Goal: Information Seeking & Learning: Find specific fact

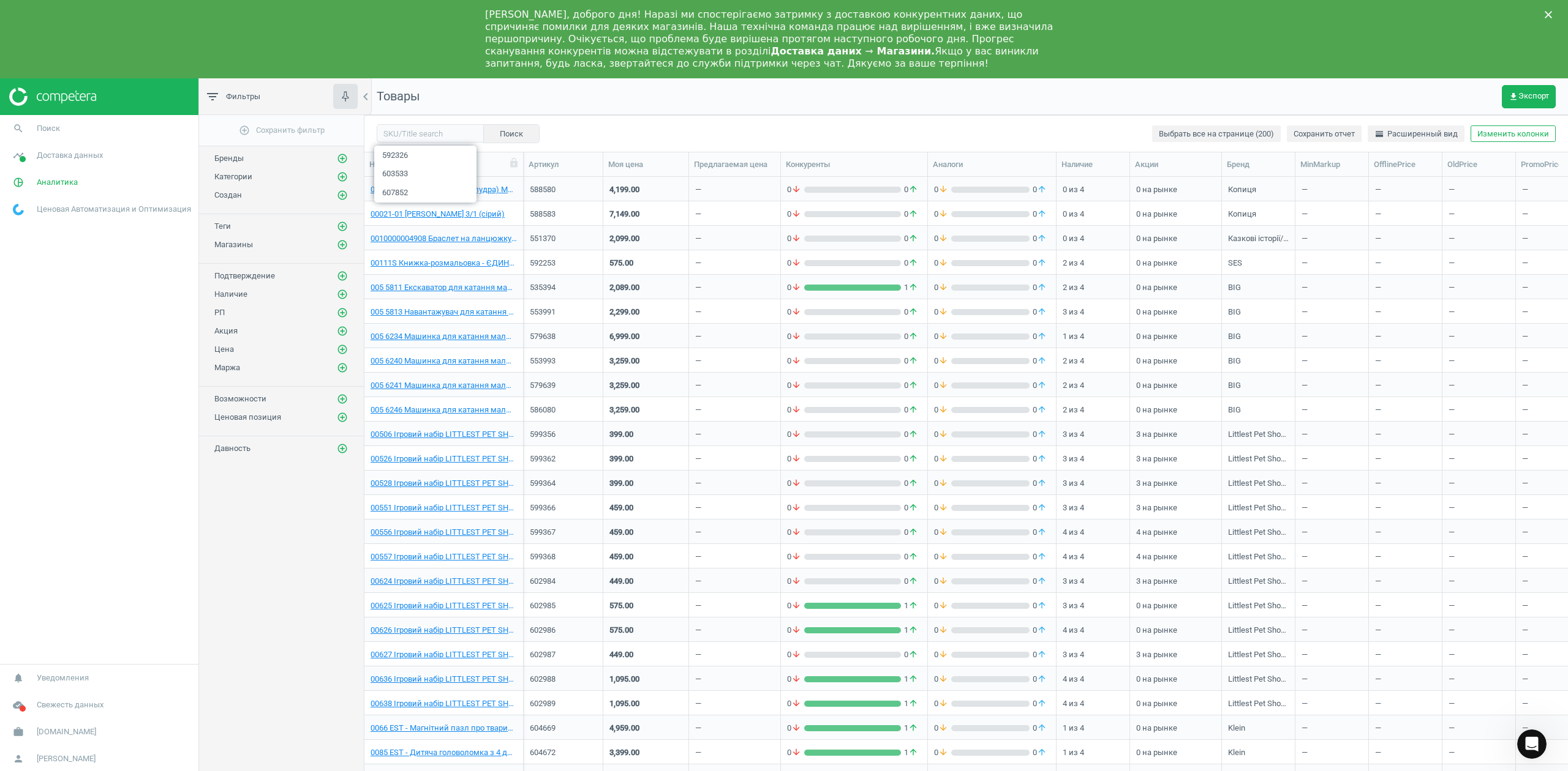
scroll to position [624, 1191]
click at [1523, 96] on span "get_app Экспорт" at bounding box center [1529, 96] width 41 height 10
click at [1390, 145] on button "insert_drive_file Короткий отчет (Excel)" at bounding box center [1448, 148] width 214 height 23
click at [38, 732] on span "[DOMAIN_NAME]" at bounding box center [67, 732] width 59 height 11
click at [53, 711] on span "Настройки кампании" at bounding box center [50, 714] width 72 height 10
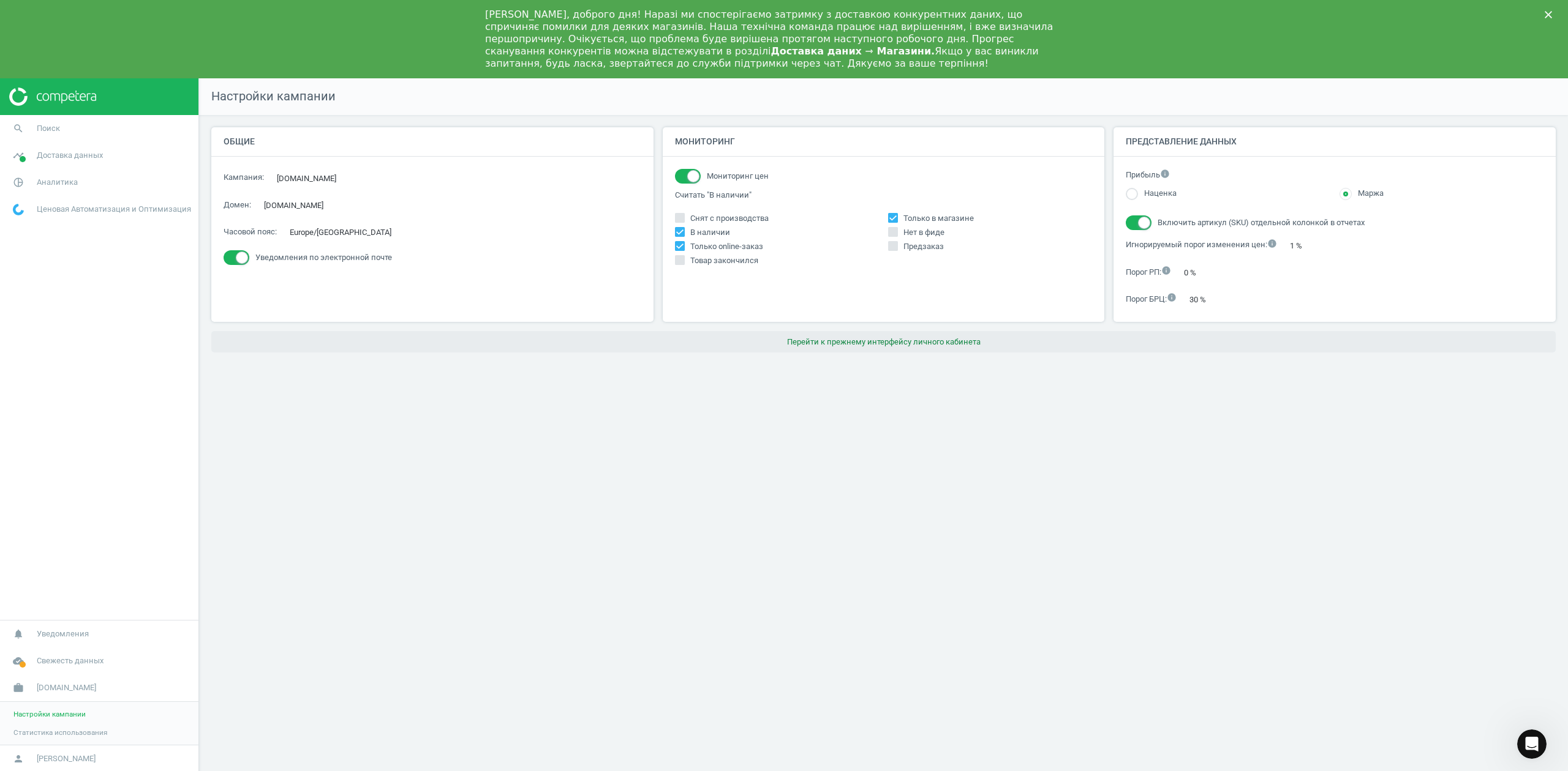
click at [925, 344] on button "Перейти к прежнему интерфейсу личного кабинета" at bounding box center [884, 342] width 1344 height 22
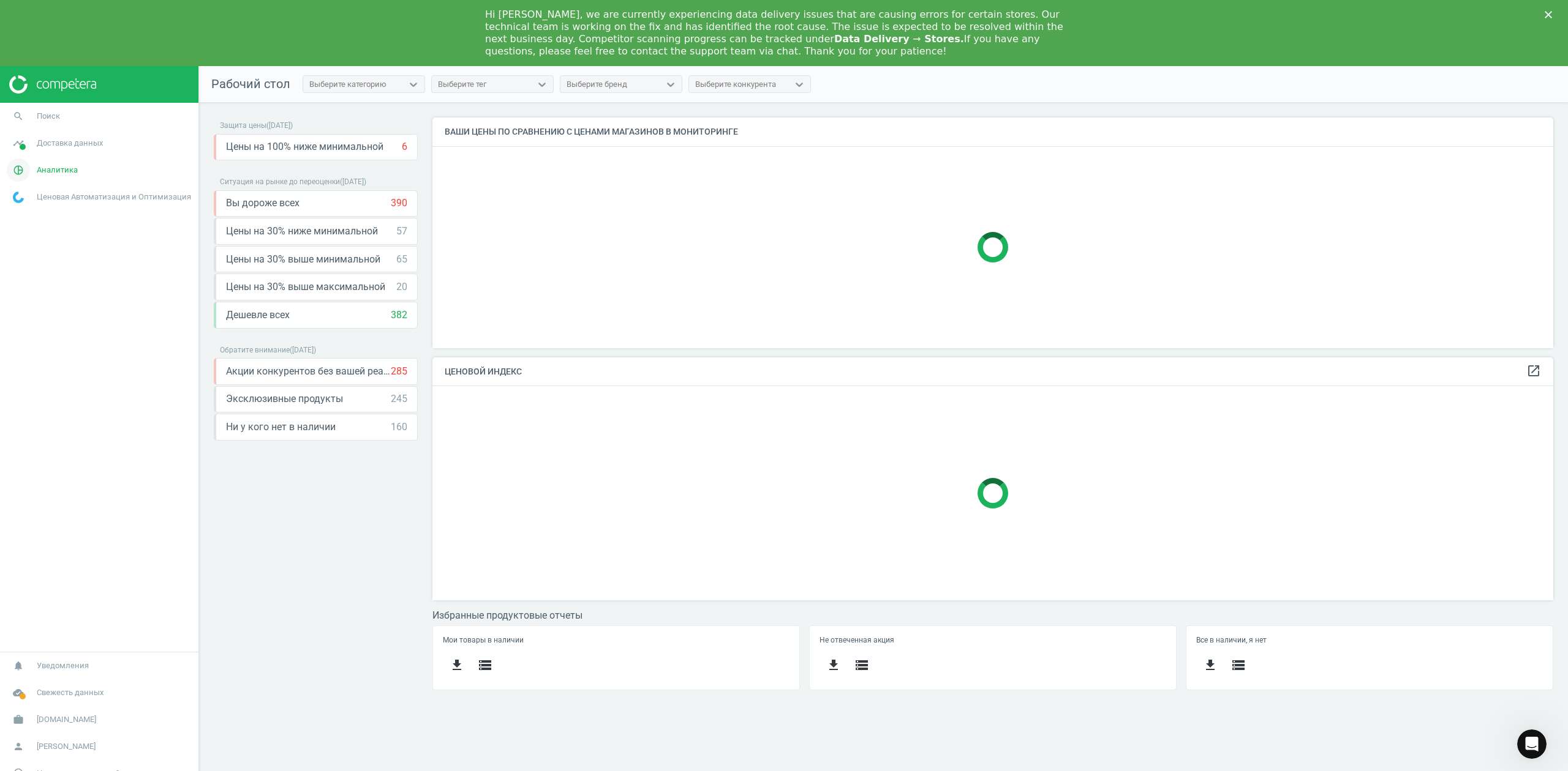
click at [57, 167] on span "Аналитика" at bounding box center [58, 170] width 41 height 11
click at [14, 213] on span "Товары" at bounding box center [27, 214] width 26 height 10
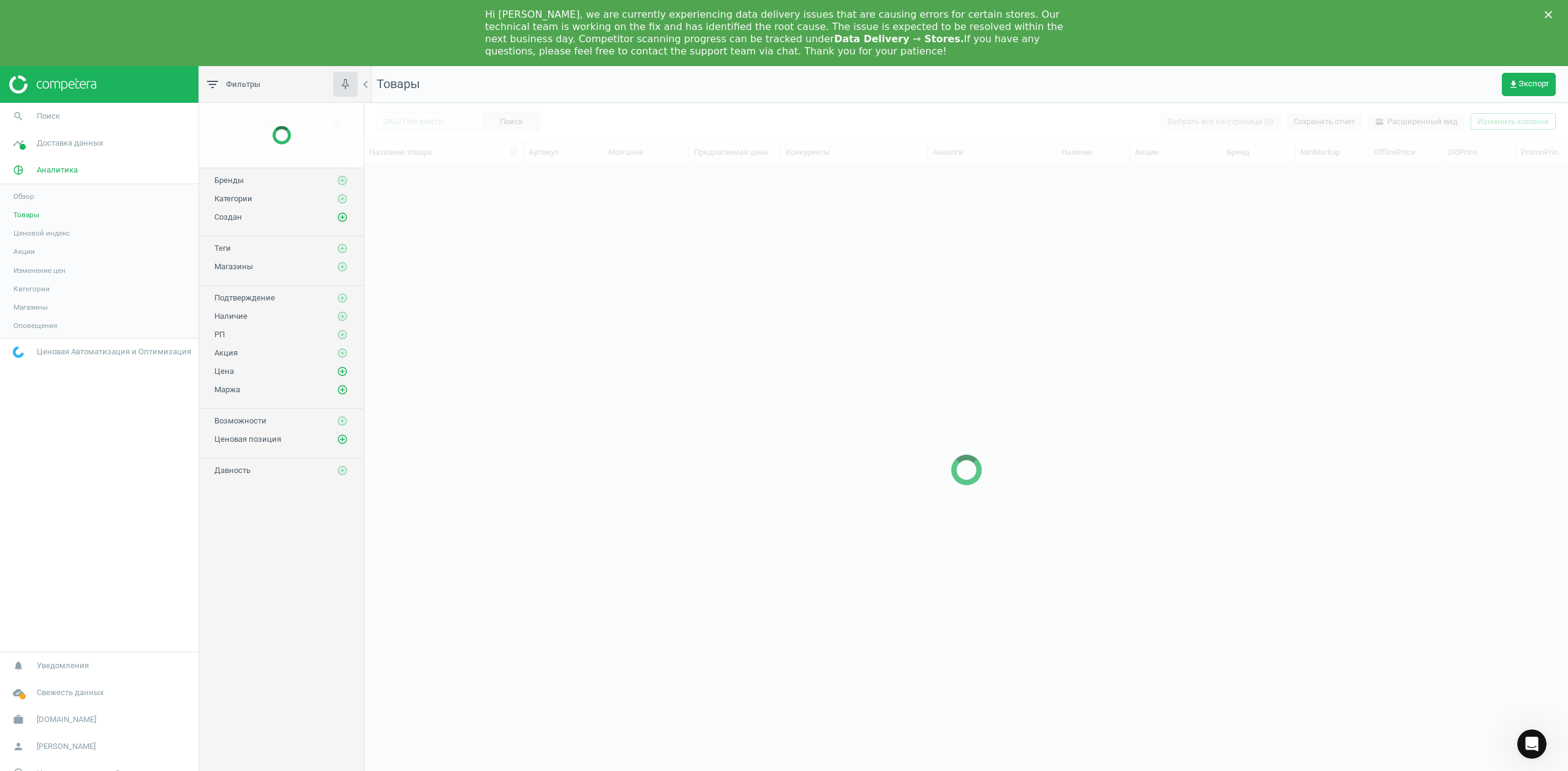
scroll to position [624, 1191]
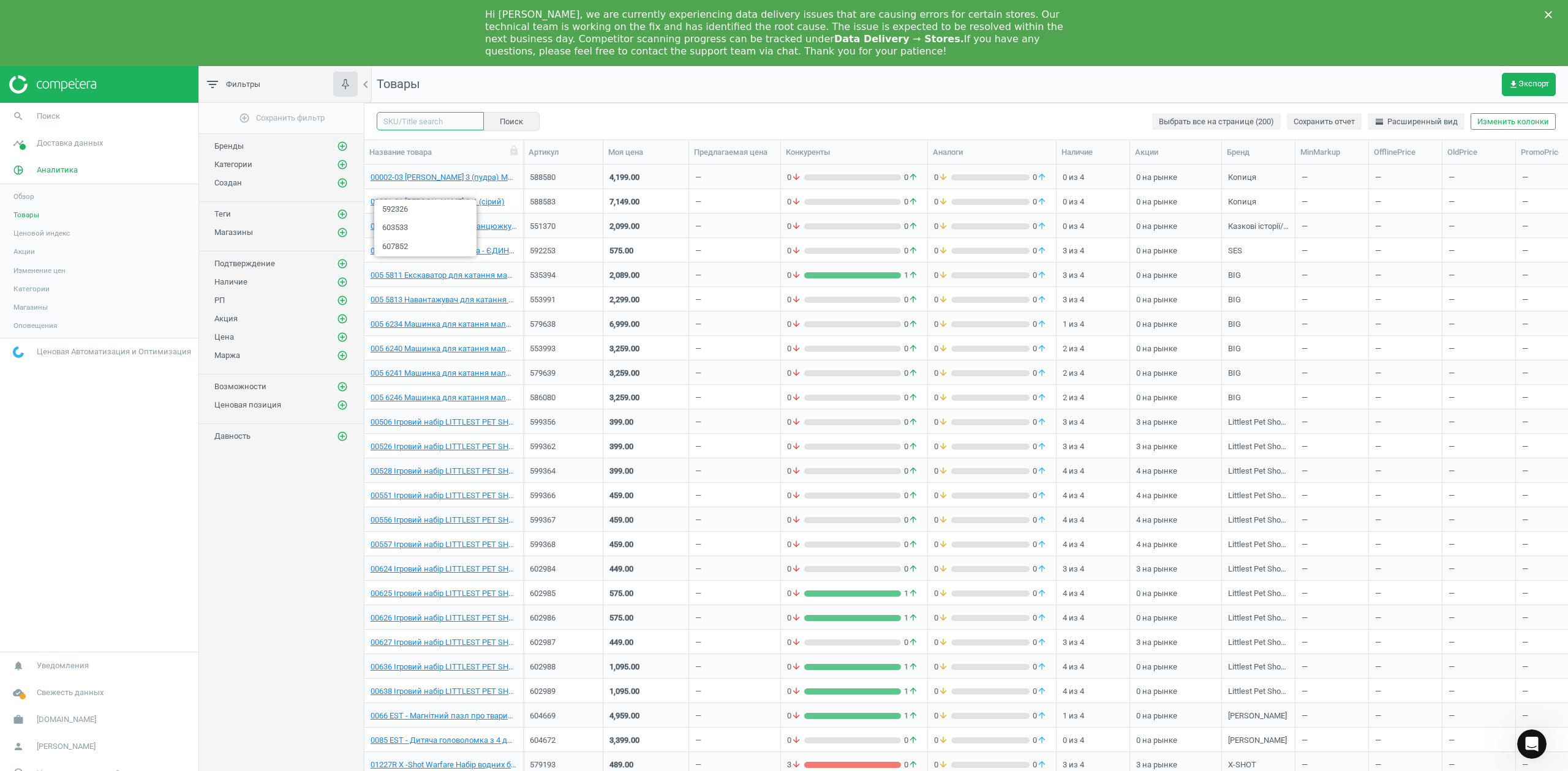
click at [422, 120] on input "text" at bounding box center [430, 122] width 107 height 19
paste input "614439"
type input "614439"
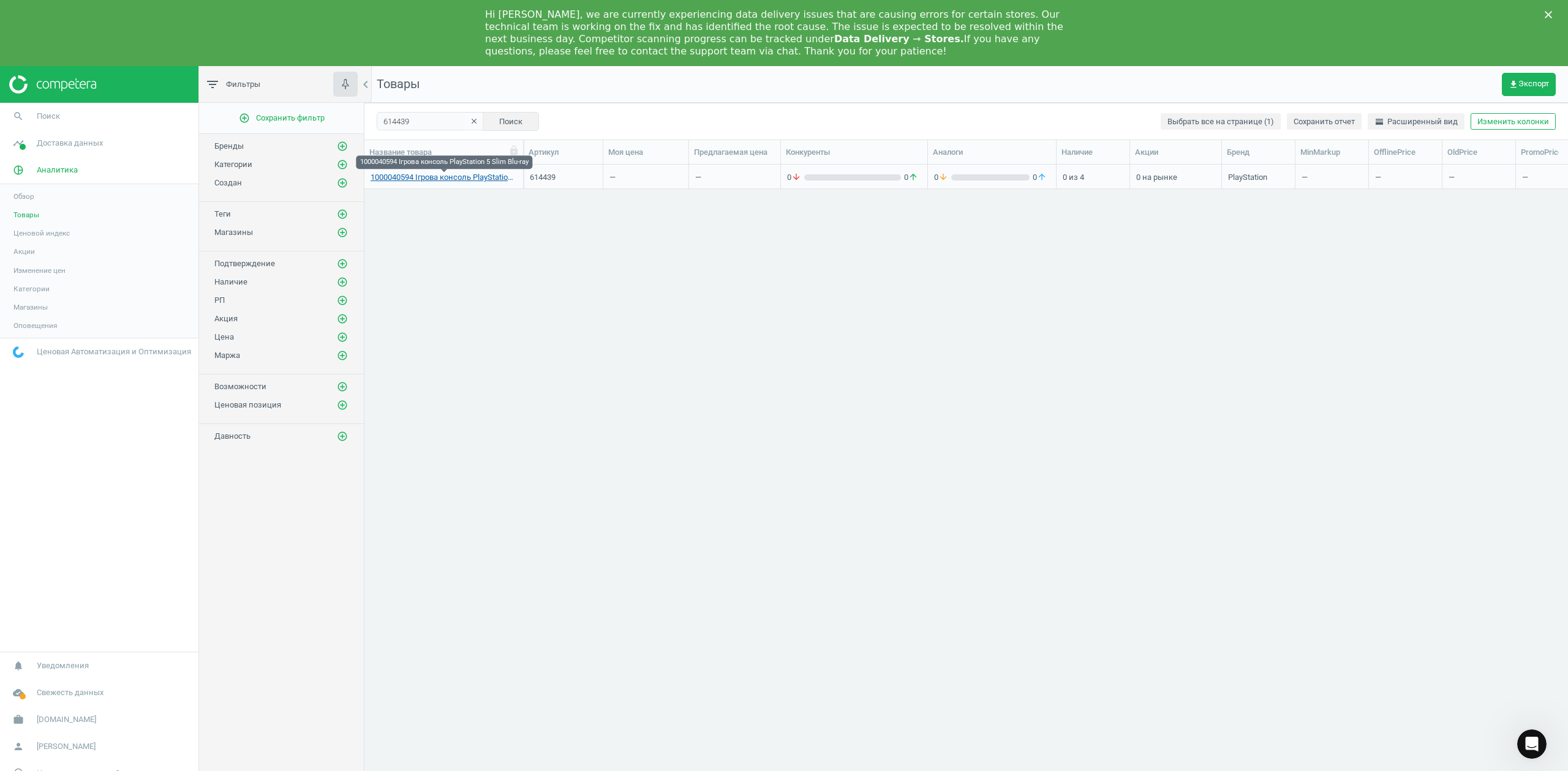
click at [442, 176] on link "1000040594 Ігрова консоль PlayStation 5 Slim Blu-ray" at bounding box center [444, 177] width 147 height 11
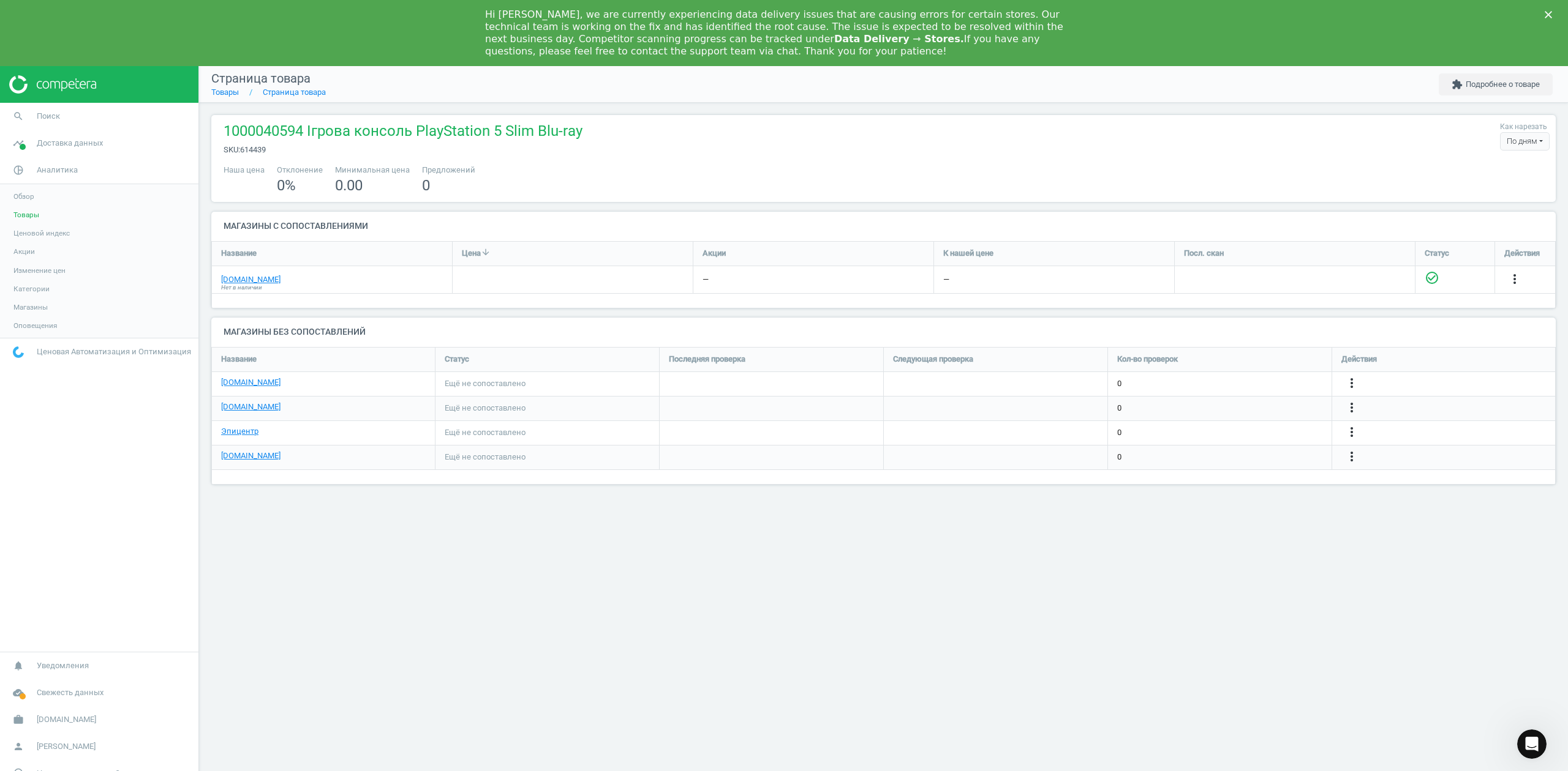
scroll to position [162, 1369]
click at [255, 386] on link "[DOMAIN_NAME]" at bounding box center [251, 382] width 59 height 11
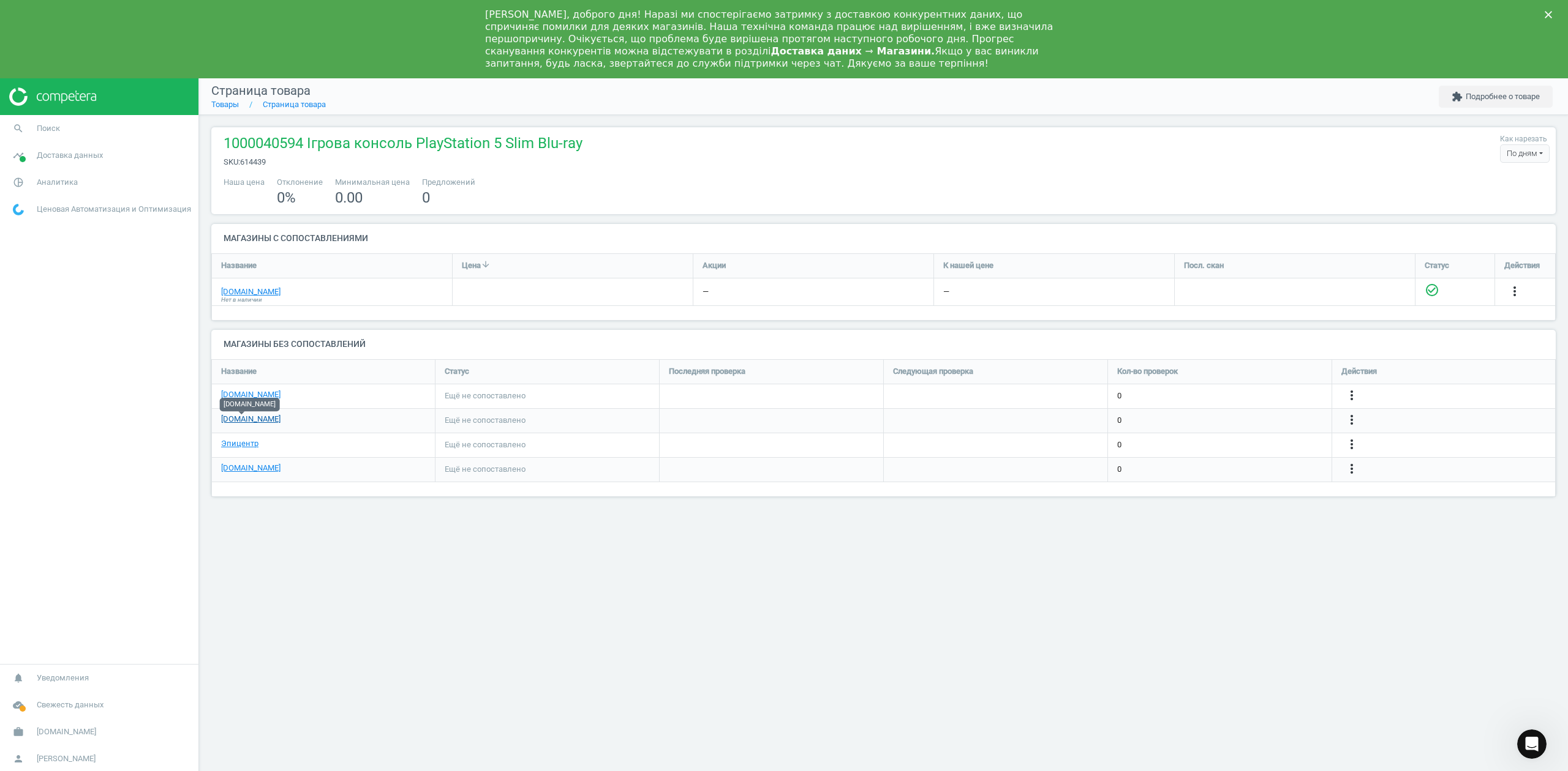
click at [243, 417] on link "[DOMAIN_NAME]" at bounding box center [251, 419] width 59 height 11
click at [245, 445] on link "Эпицентр" at bounding box center [240, 443] width 37 height 11
click at [258, 469] on link "[DOMAIN_NAME]" at bounding box center [251, 469] width 59 height 11
